Goal: Task Accomplishment & Management: Use online tool/utility

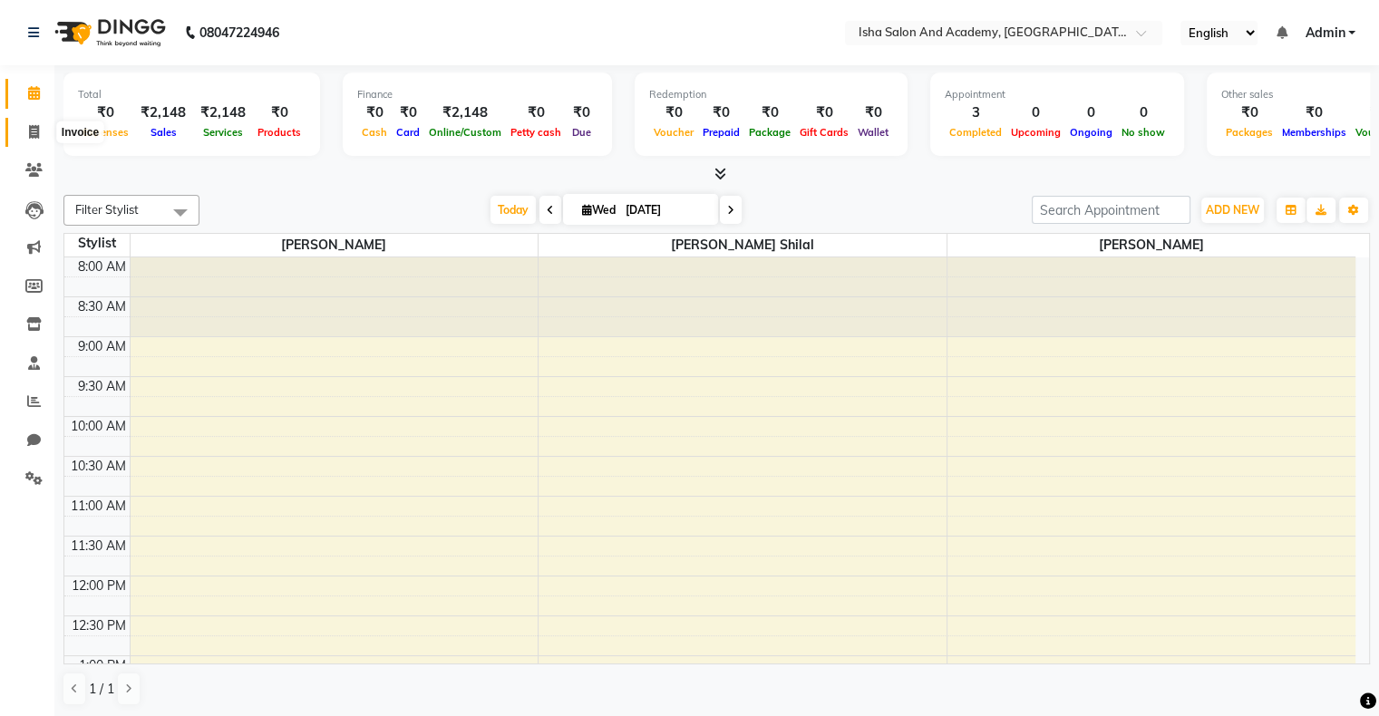
click at [29, 132] on icon at bounding box center [34, 132] width 10 height 14
select select "service"
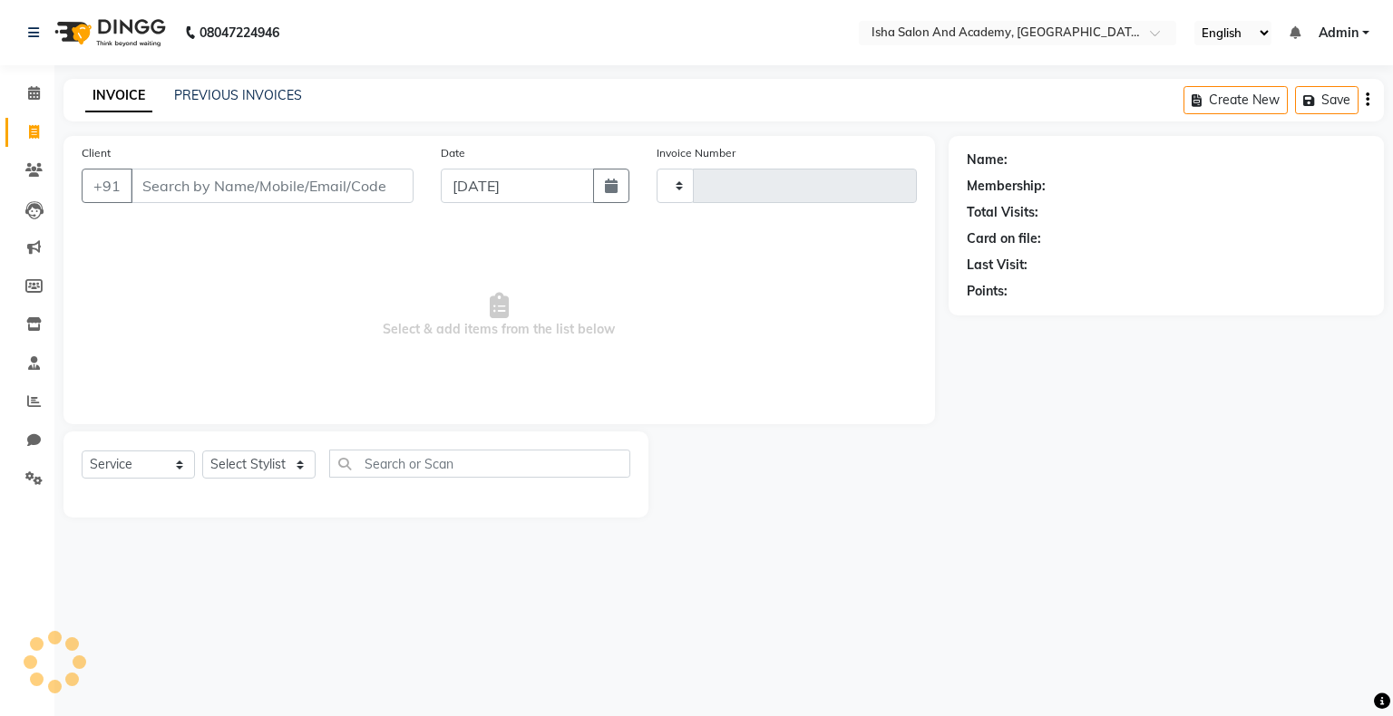
type input "0412"
select select "8203"
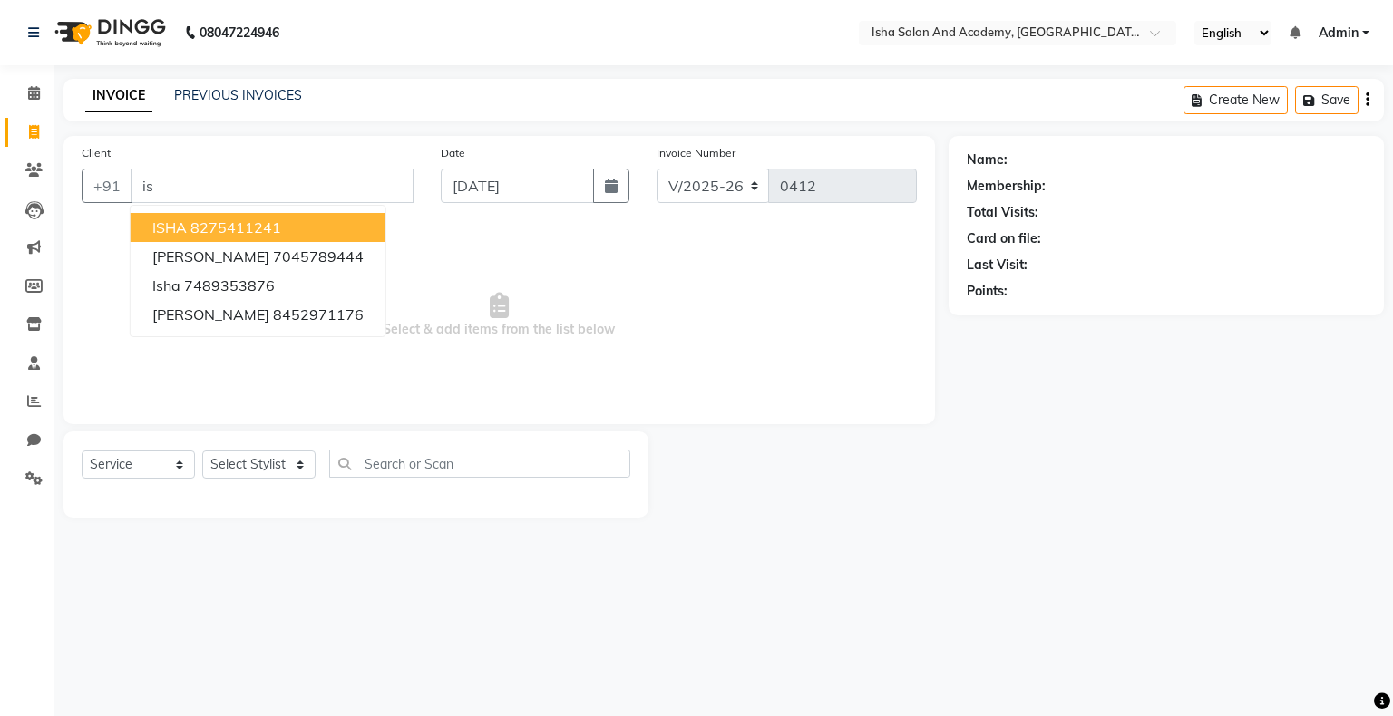
type input "i"
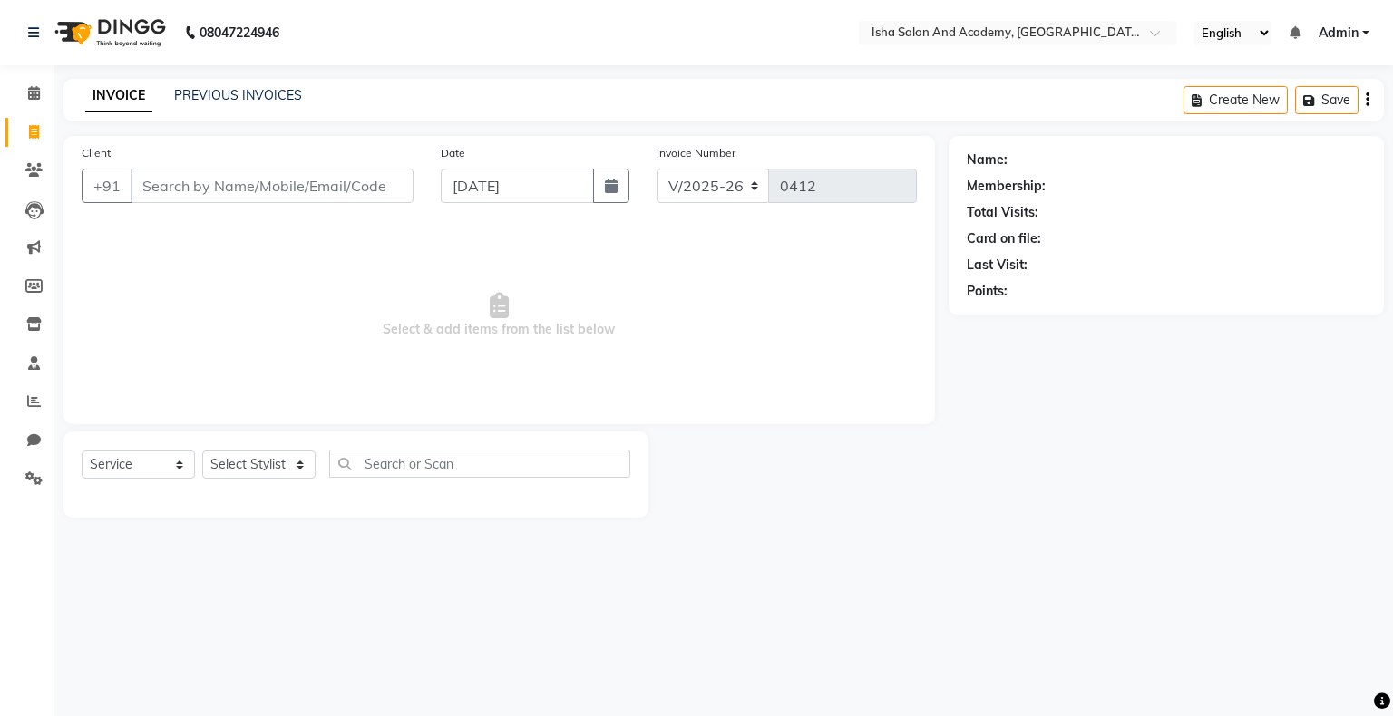
click at [226, 180] on input "Client" at bounding box center [272, 186] width 283 height 34
type input "8617653370"
click at [372, 193] on span "Add Client" at bounding box center [367, 186] width 72 height 18
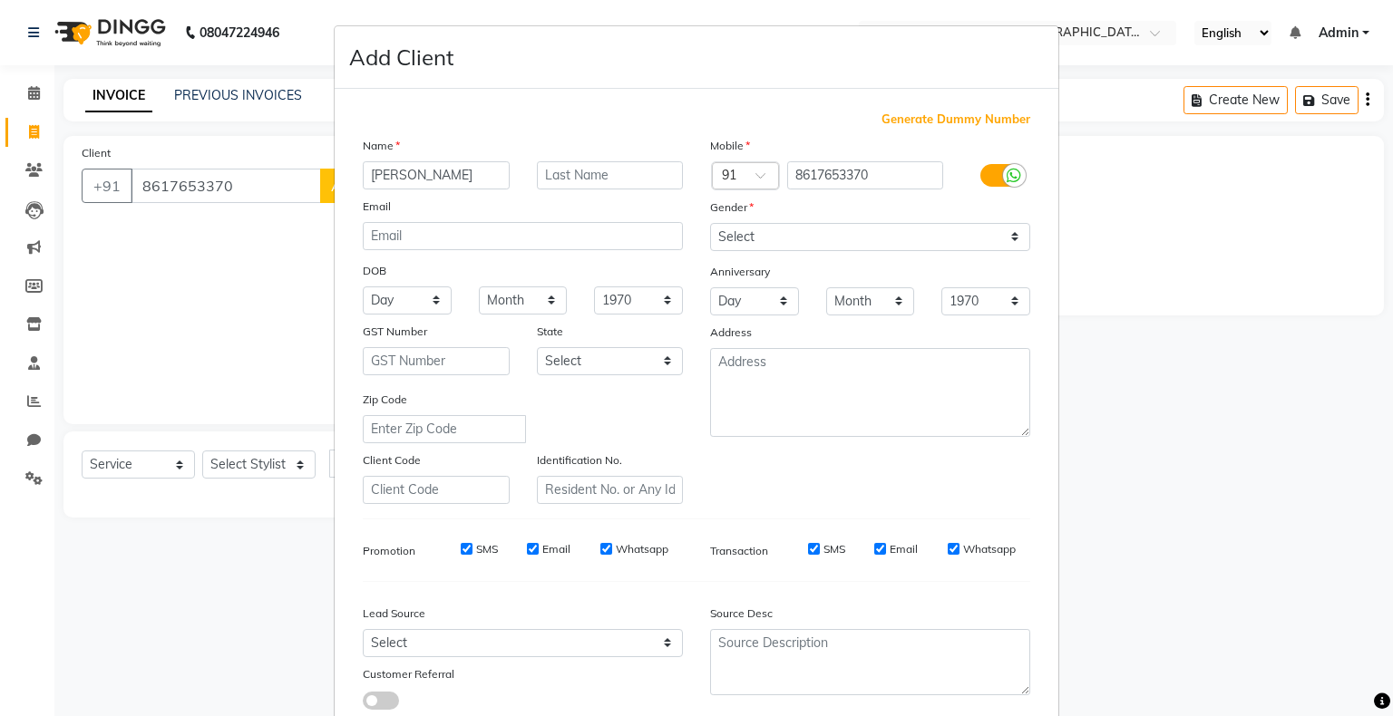
type input "[PERSON_NAME]"
click at [801, 238] on select "Select [DEMOGRAPHIC_DATA] [DEMOGRAPHIC_DATA] Other Prefer Not To Say" at bounding box center [870, 237] width 320 height 28
select select "[DEMOGRAPHIC_DATA]"
click at [710, 224] on select "Select [DEMOGRAPHIC_DATA] [DEMOGRAPHIC_DATA] Other Prefer Not To Say" at bounding box center [870, 237] width 320 height 28
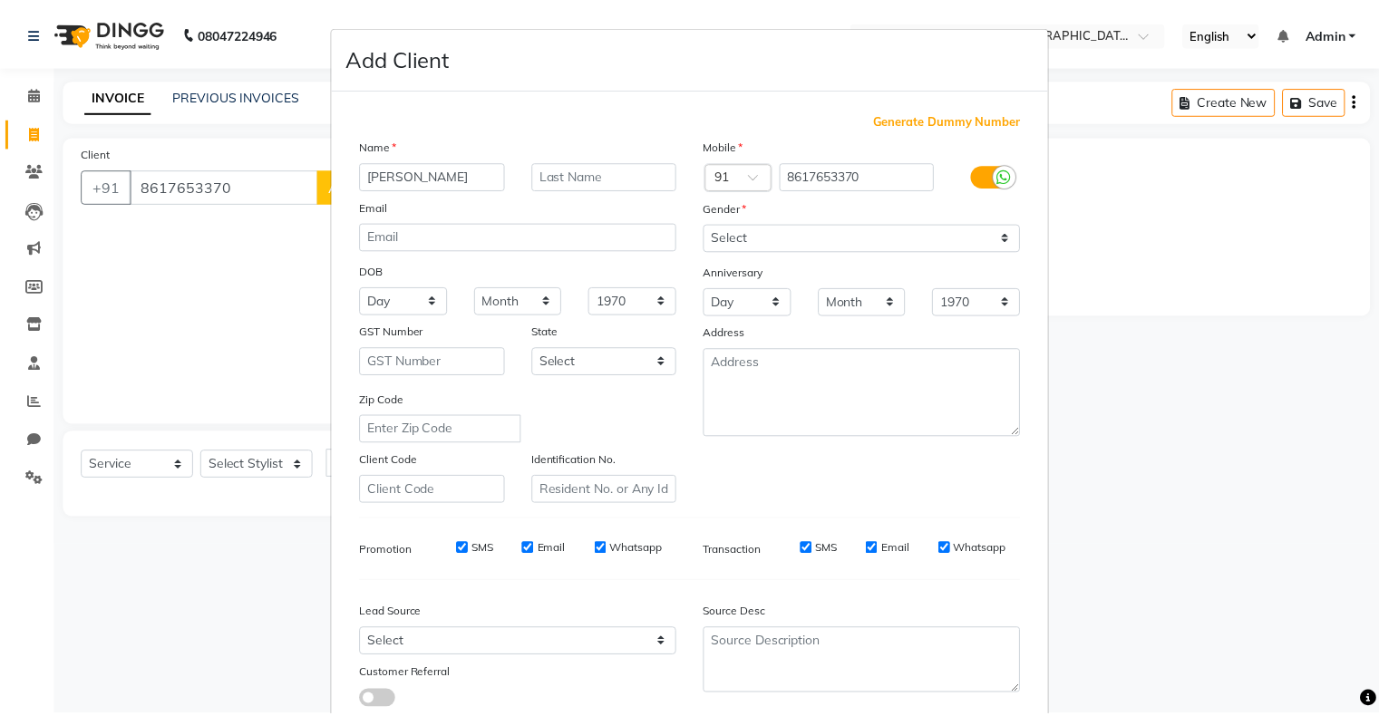
scroll to position [129, 0]
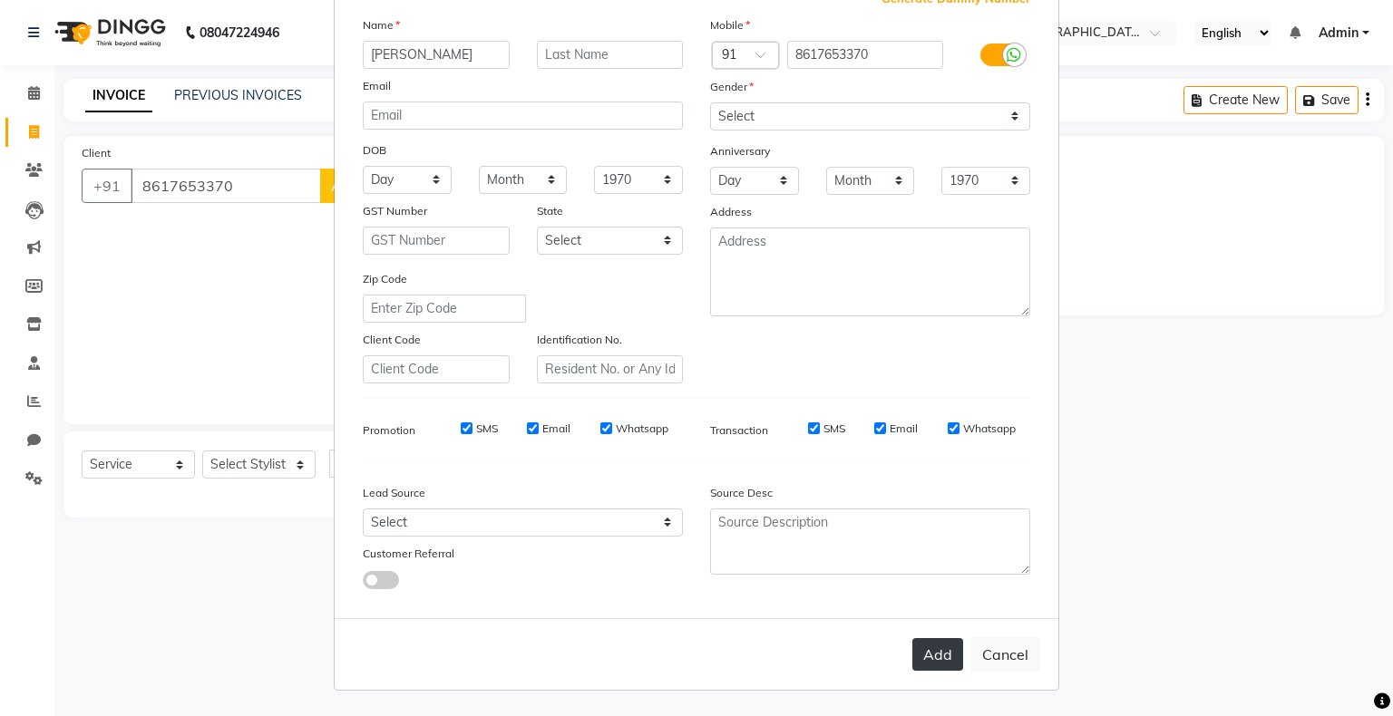
click at [927, 662] on button "Add" at bounding box center [937, 654] width 51 height 33
select select
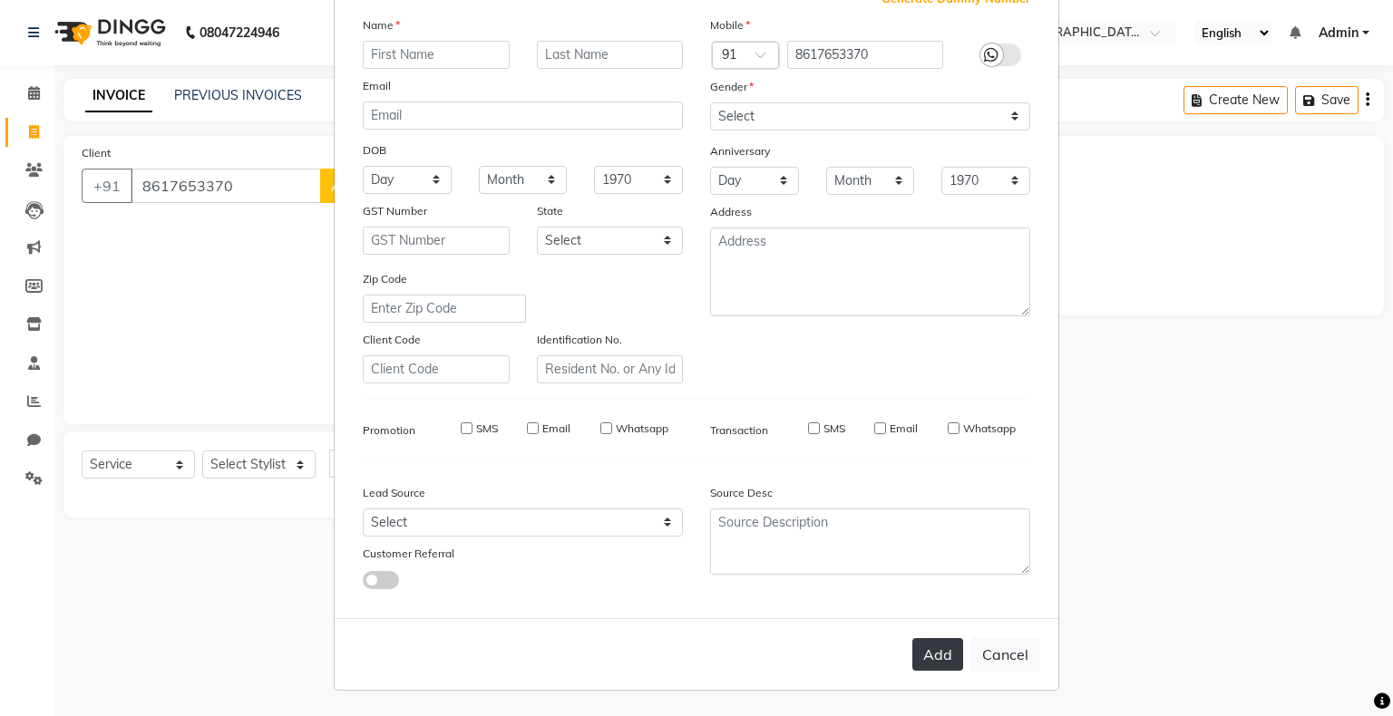
select select
checkbox input "false"
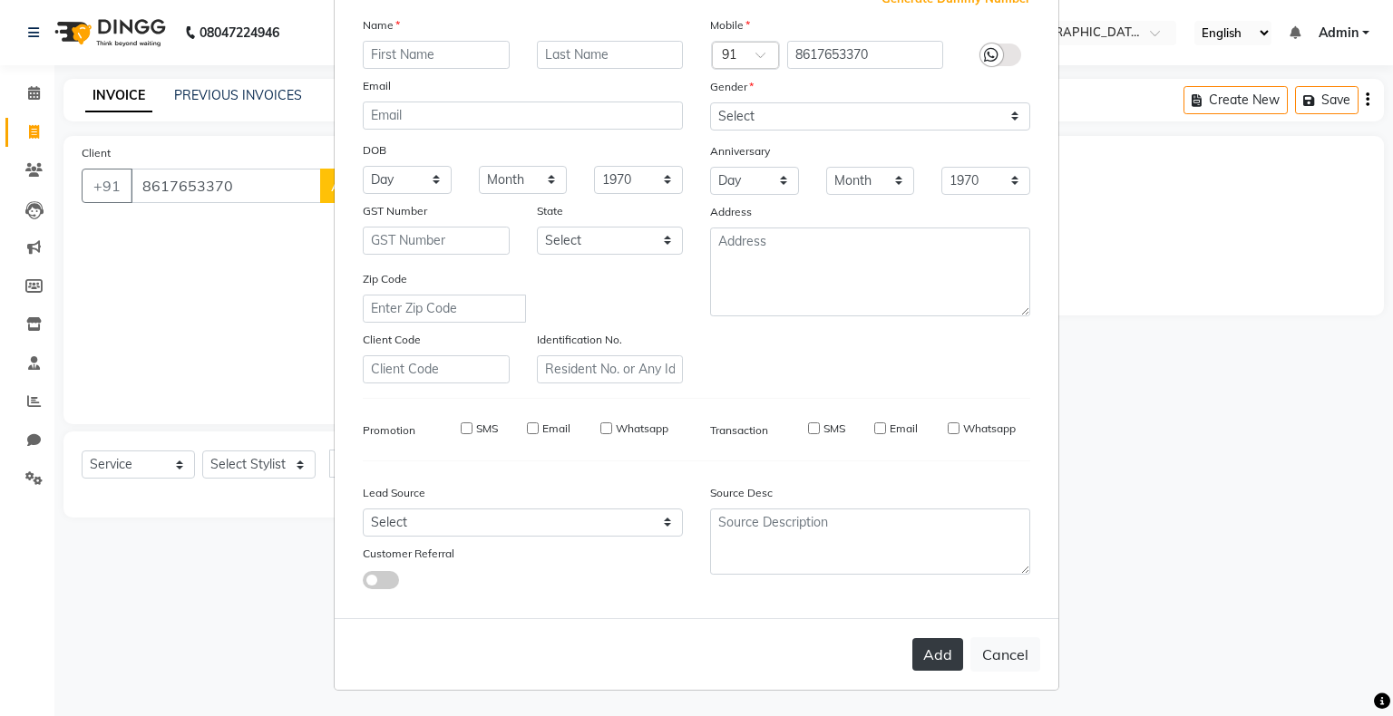
checkbox input "false"
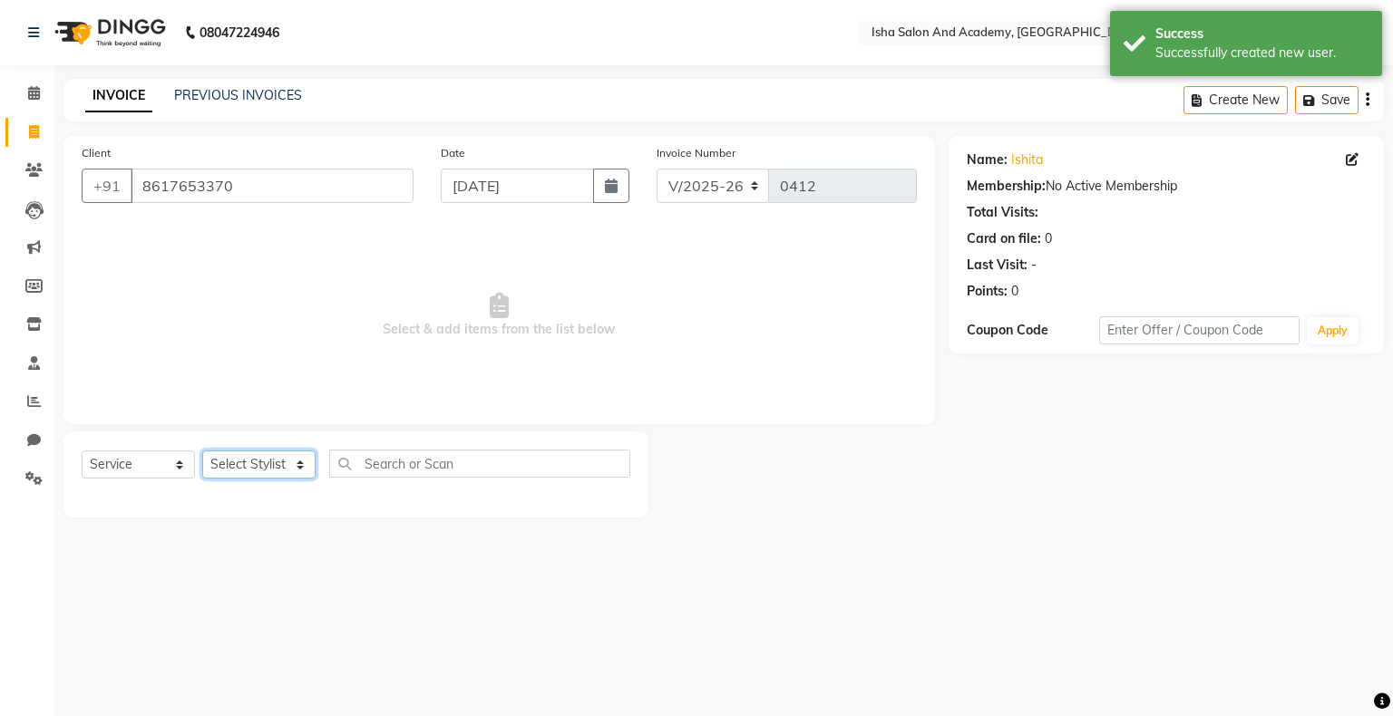
click at [288, 462] on select "Select Stylist [PERSON_NAME] [PERSON_NAME] [PERSON_NAME]" at bounding box center [258, 465] width 113 height 28
select select "77635"
click at [202, 451] on select "Select Stylist [PERSON_NAME] [PERSON_NAME] [PERSON_NAME]" at bounding box center [258, 465] width 113 height 28
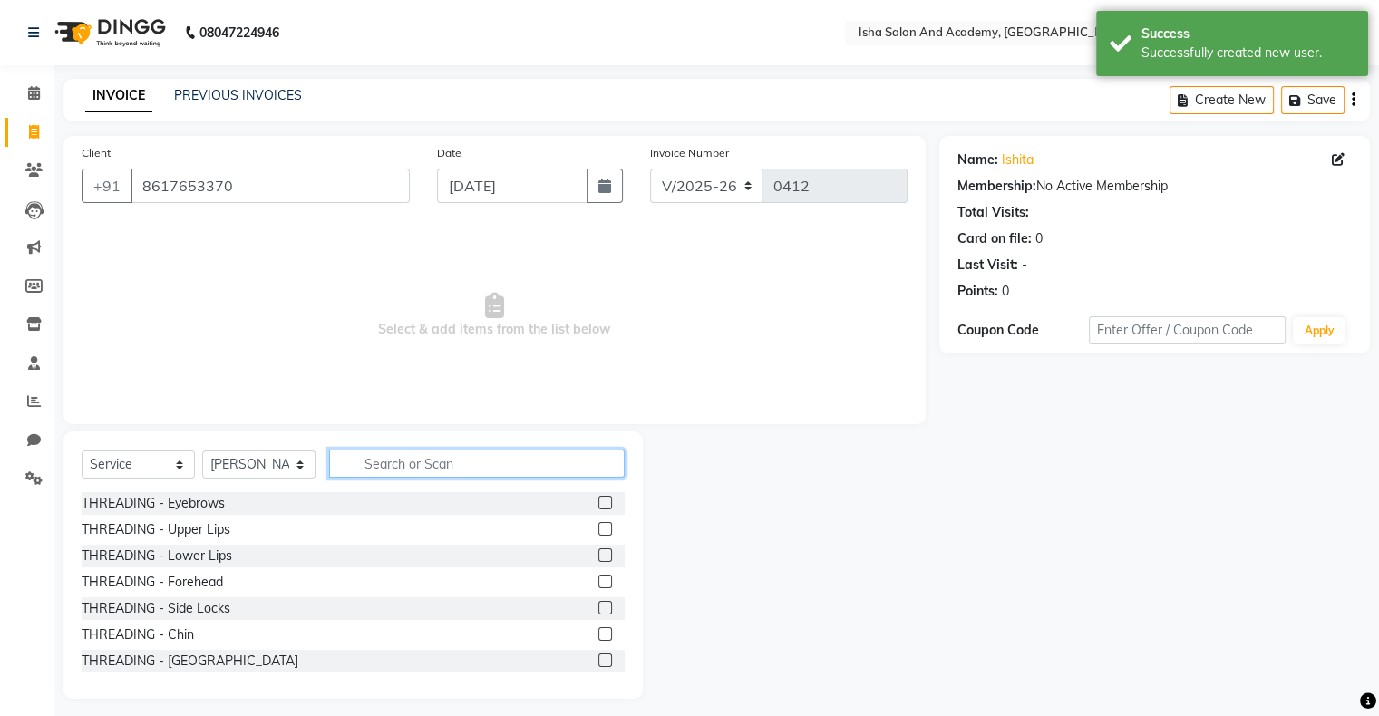
click at [448, 466] on input "text" at bounding box center [477, 464] width 296 height 28
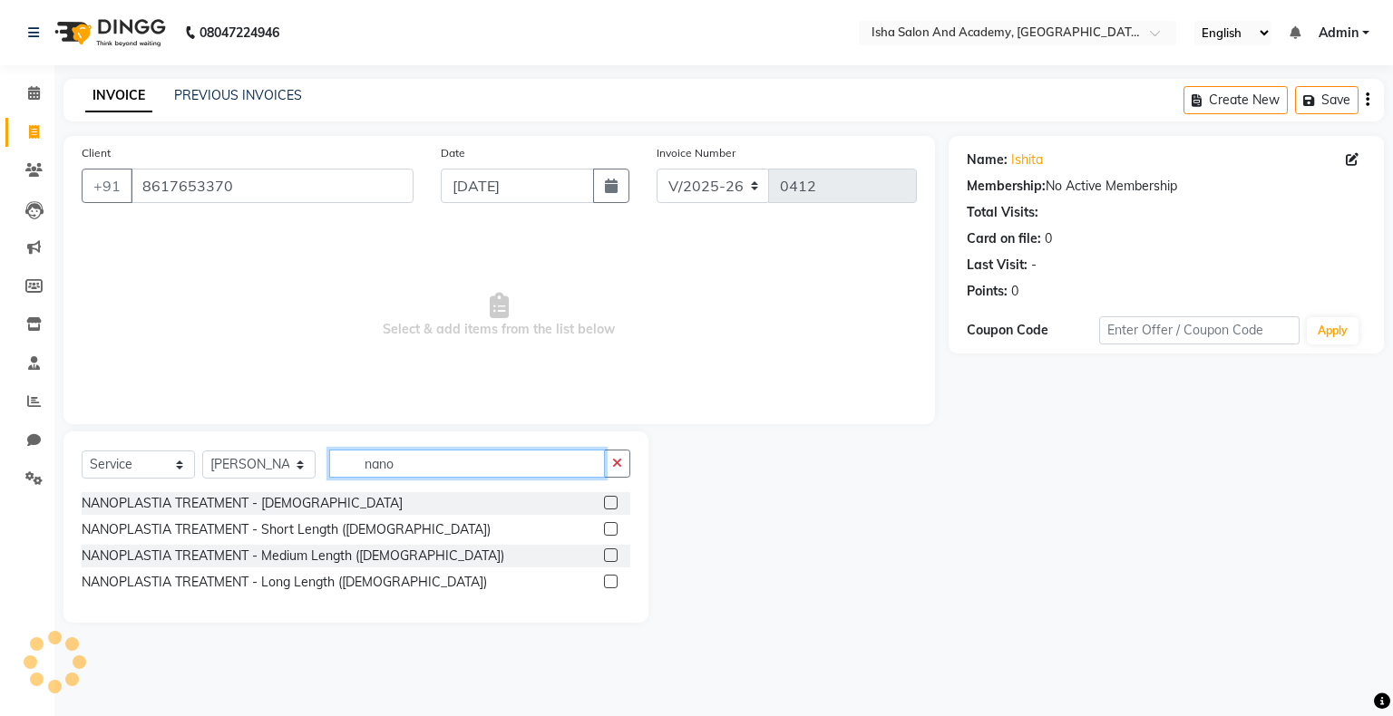
type input "nano"
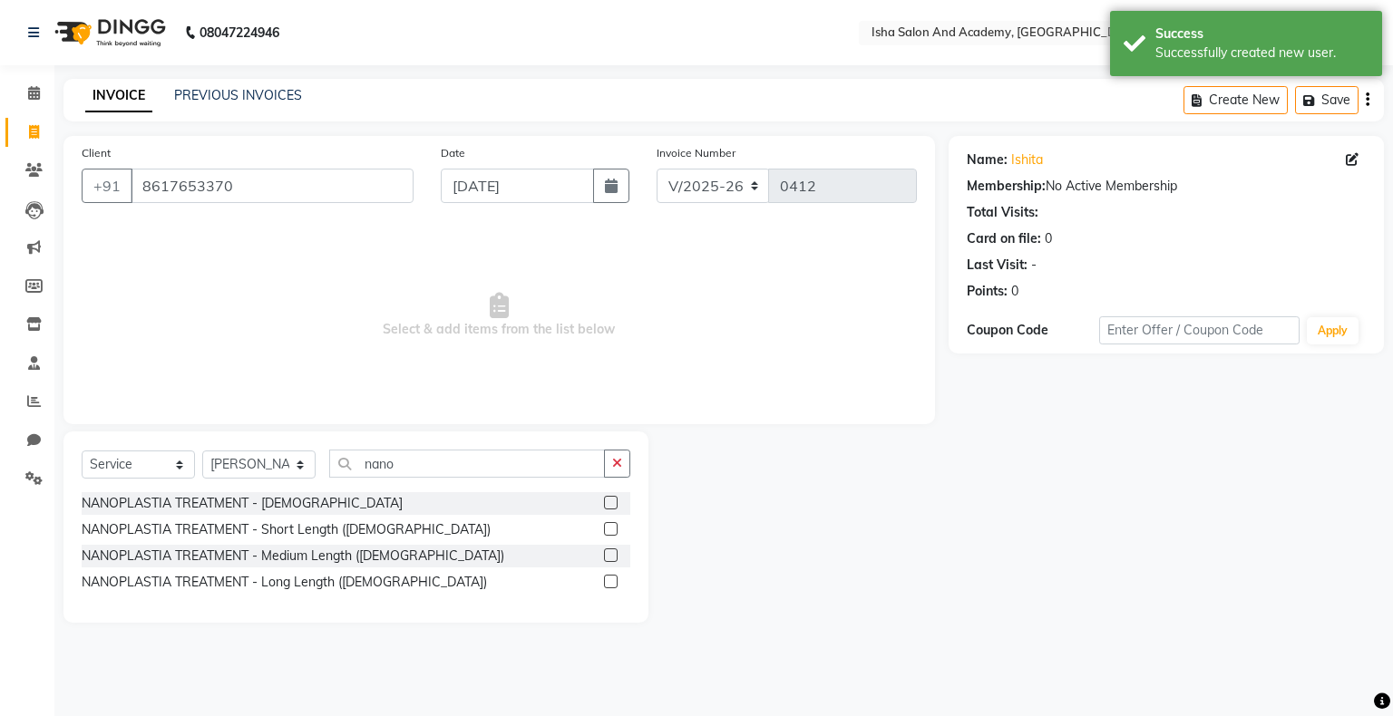
click at [608, 533] on label at bounding box center [611, 529] width 14 height 14
click at [608, 533] on input "checkbox" at bounding box center [610, 530] width 12 height 12
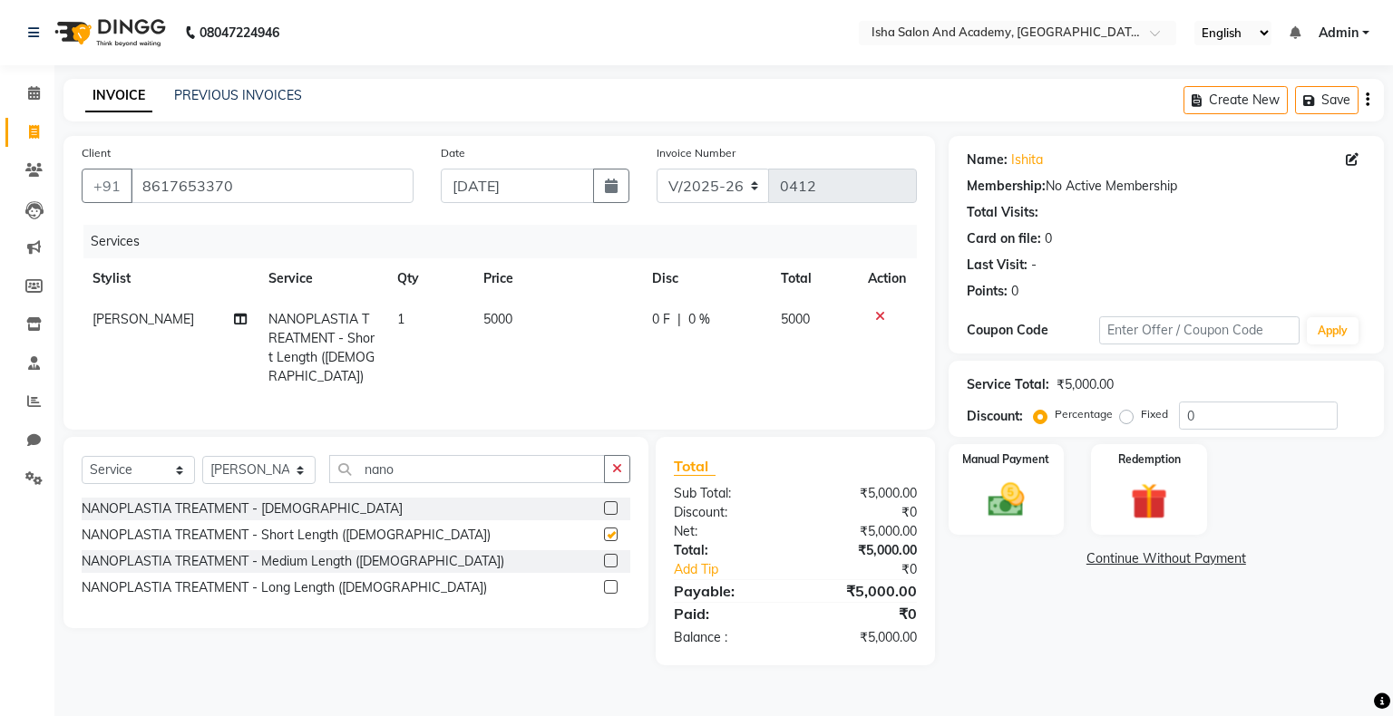
checkbox input "false"
click at [656, 326] on span "0 F" at bounding box center [661, 319] width 18 height 19
select select "77635"
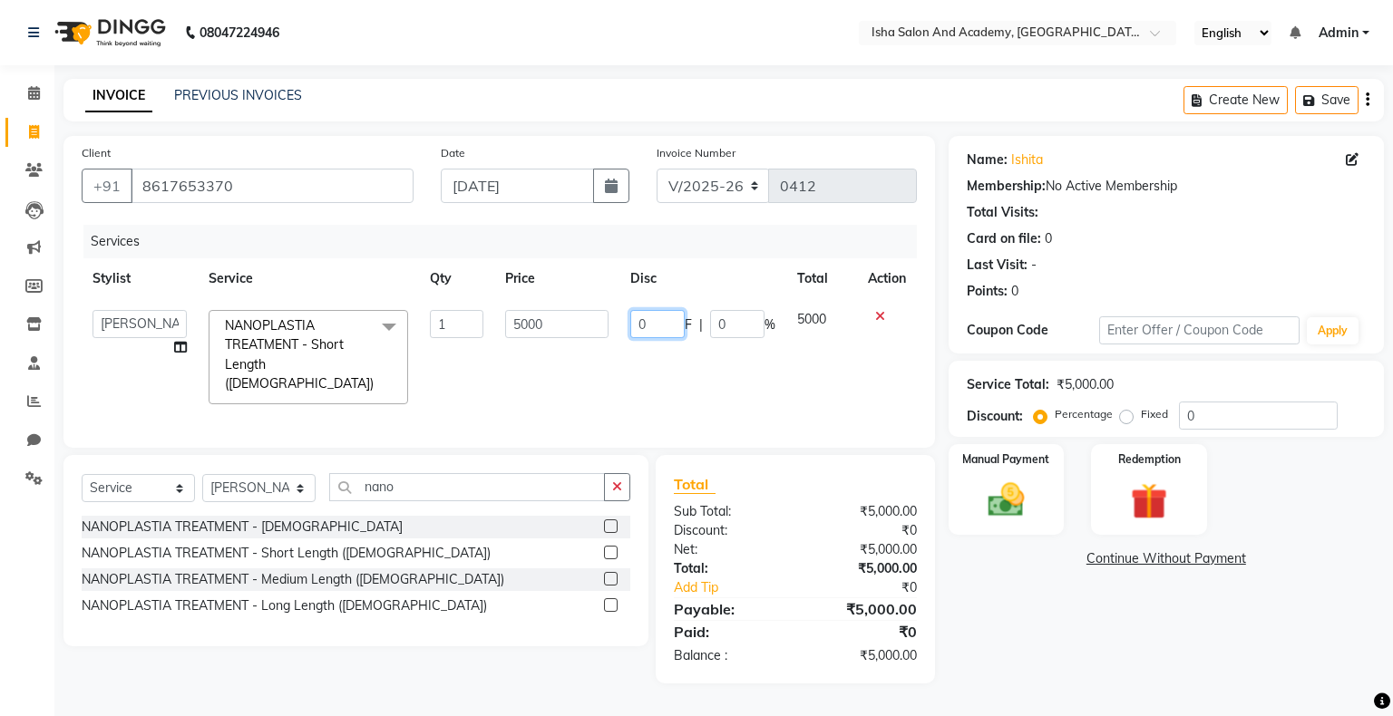
click at [656, 326] on input "0" at bounding box center [657, 324] width 54 height 28
type input "3"
type input "2000"
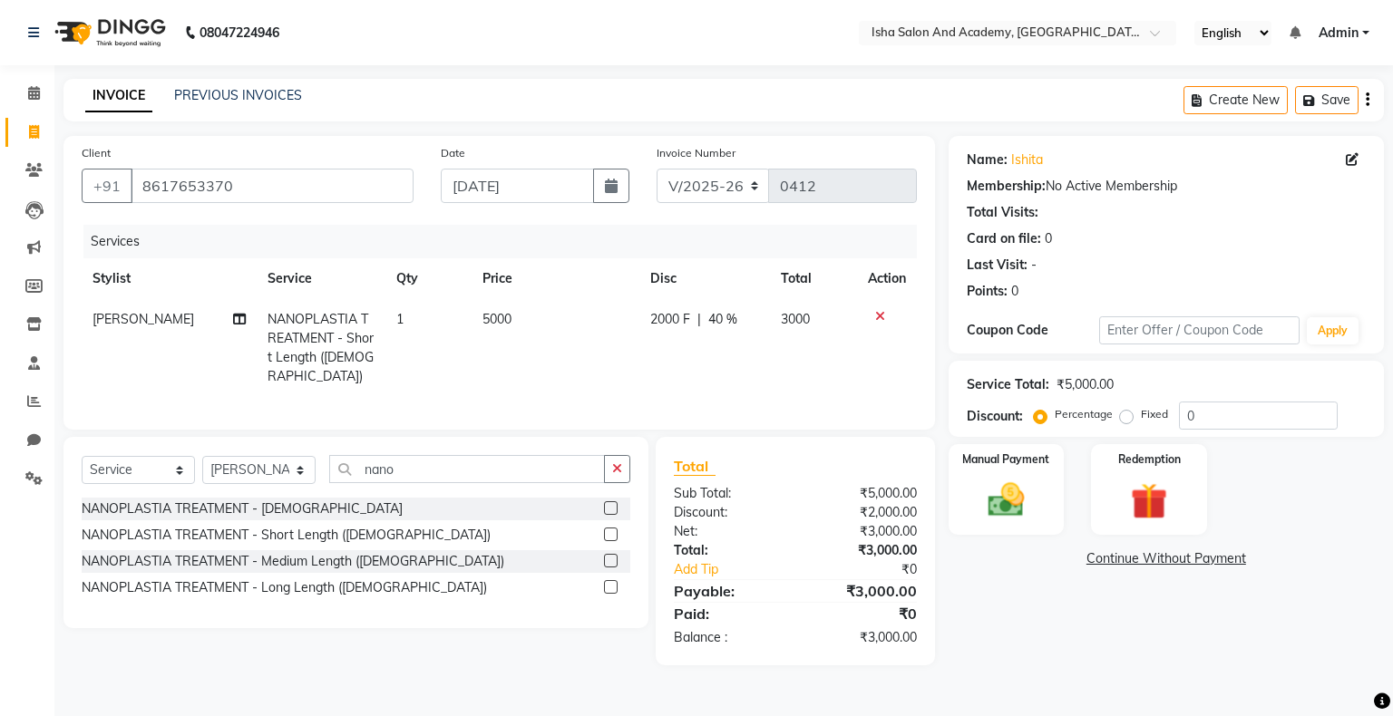
click at [718, 374] on td "2000 F | 40 %" at bounding box center [704, 348] width 131 height 98
select select "77635"
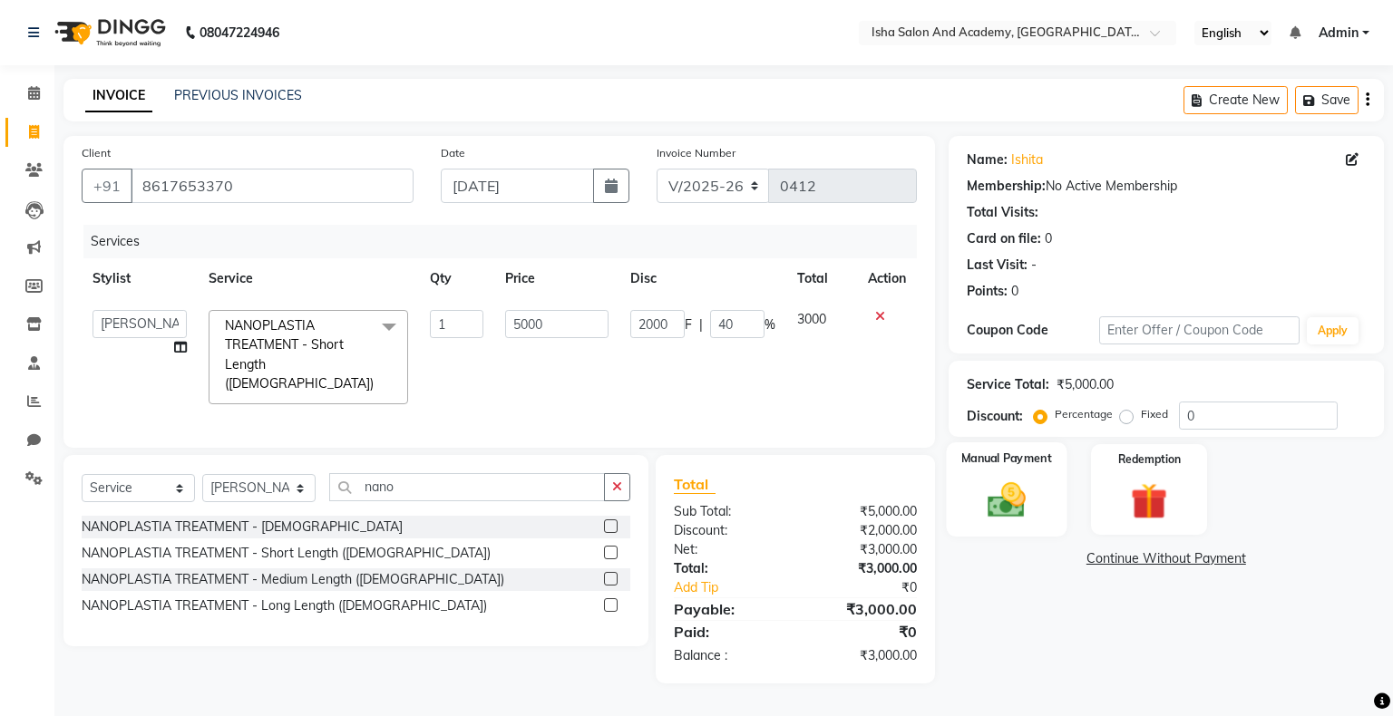
click at [992, 483] on img at bounding box center [1006, 501] width 62 height 44
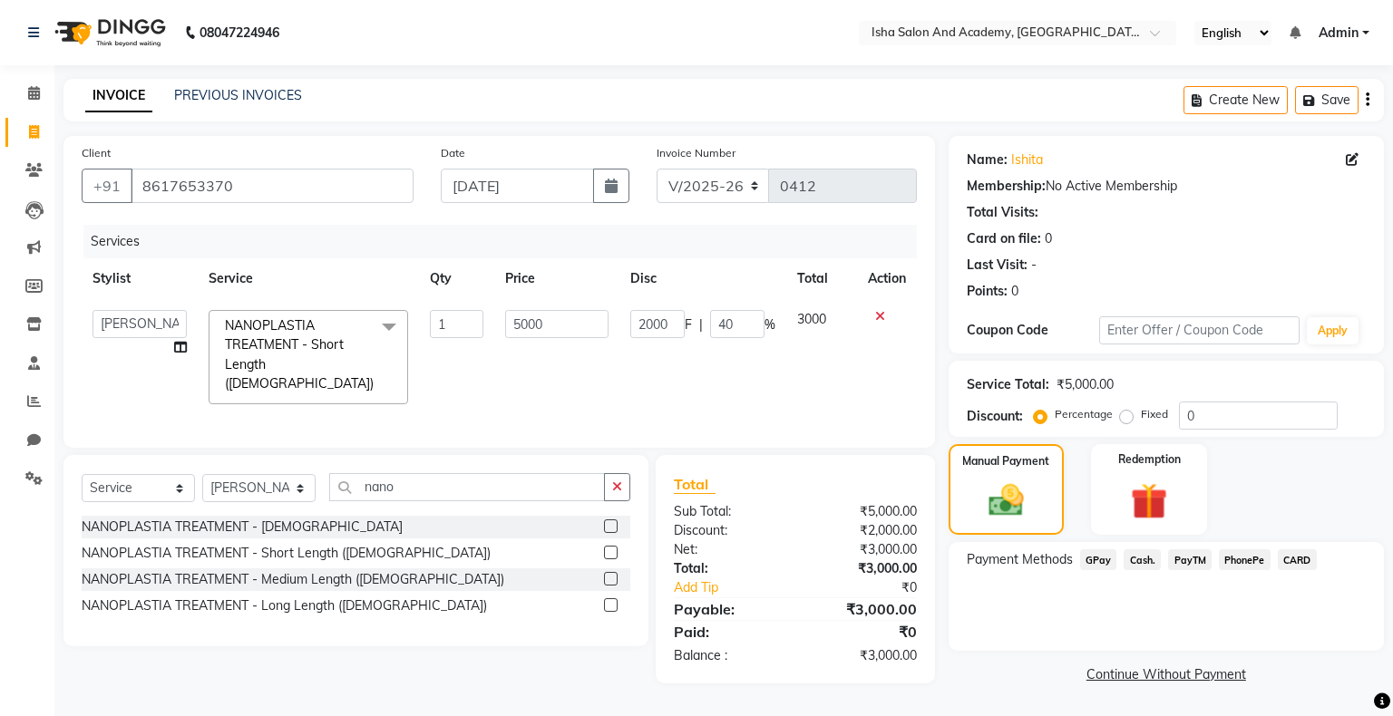
click at [1004, 559] on span "PayTM" at bounding box center [1190, 559] width 44 height 21
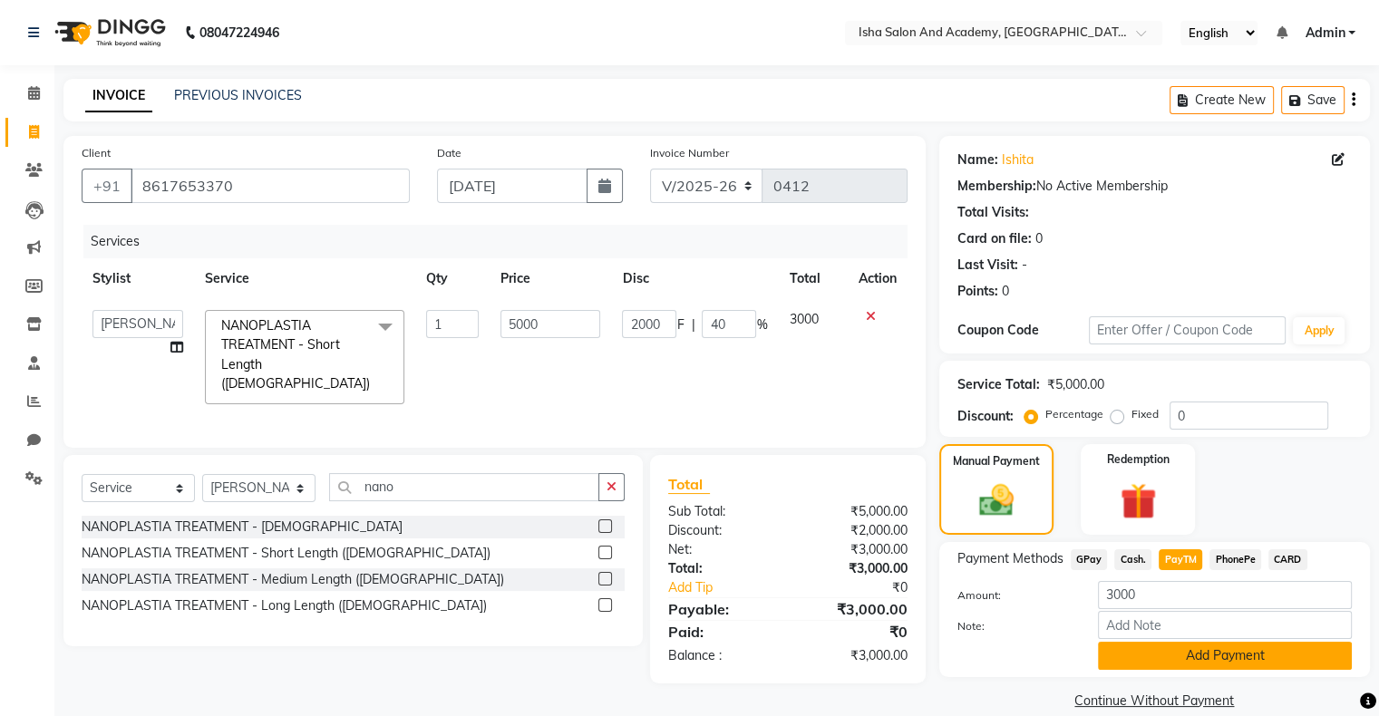
click at [1004, 661] on button "Add Payment" at bounding box center [1225, 656] width 254 height 28
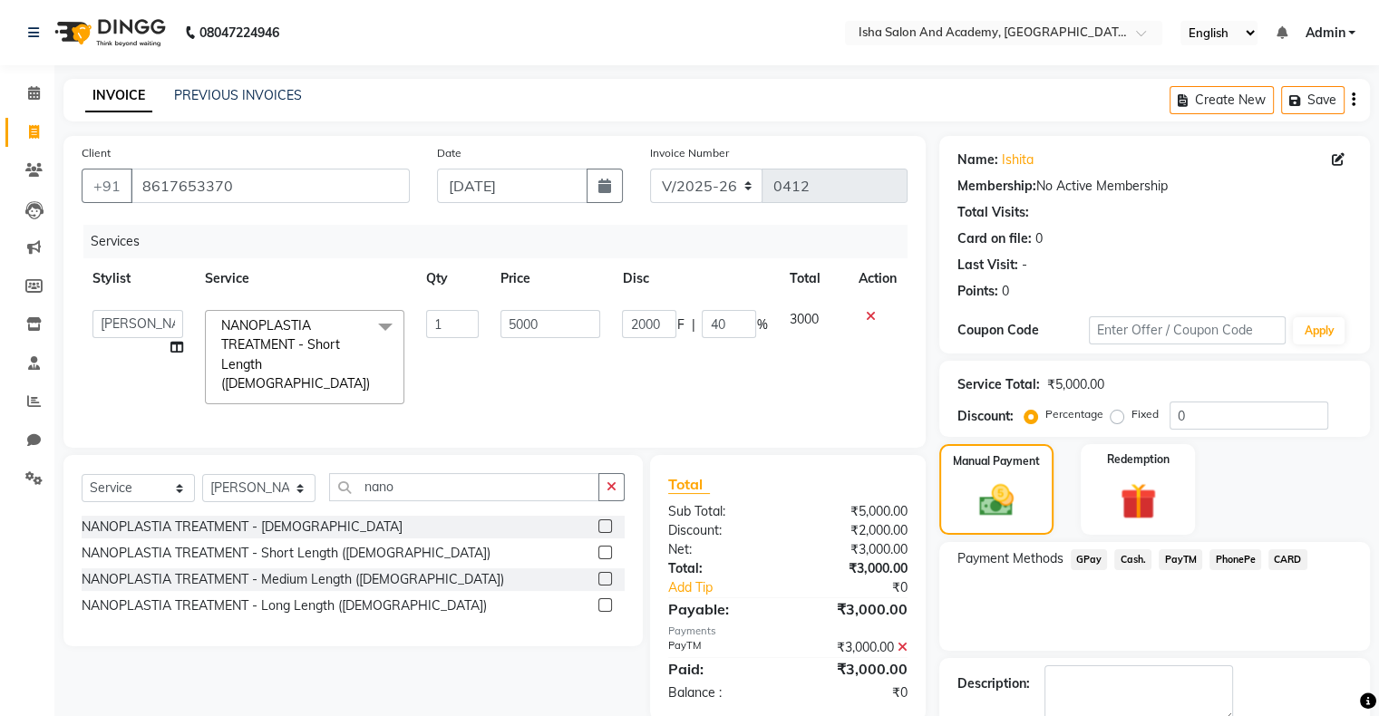
scroll to position [100, 0]
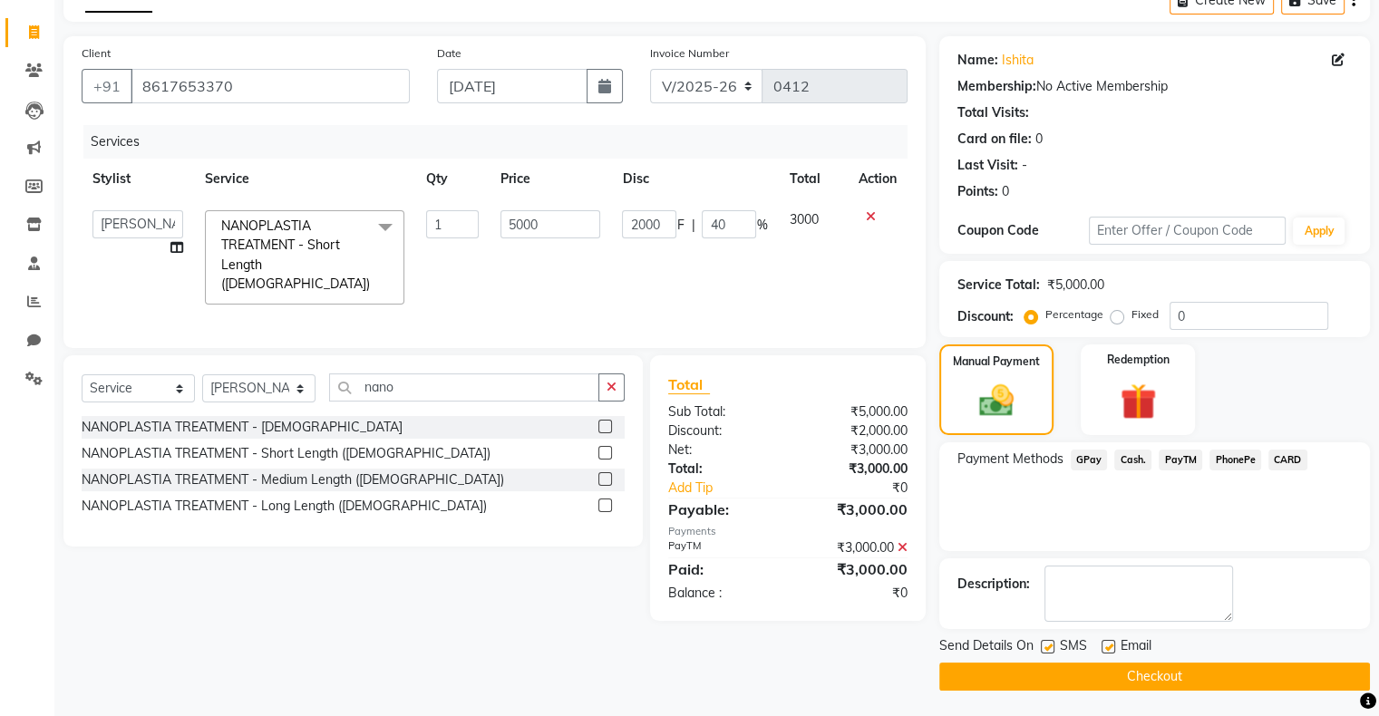
click at [1004, 678] on button "Checkout" at bounding box center [1154, 677] width 431 height 28
